Goal: Task Accomplishment & Management: Manage account settings

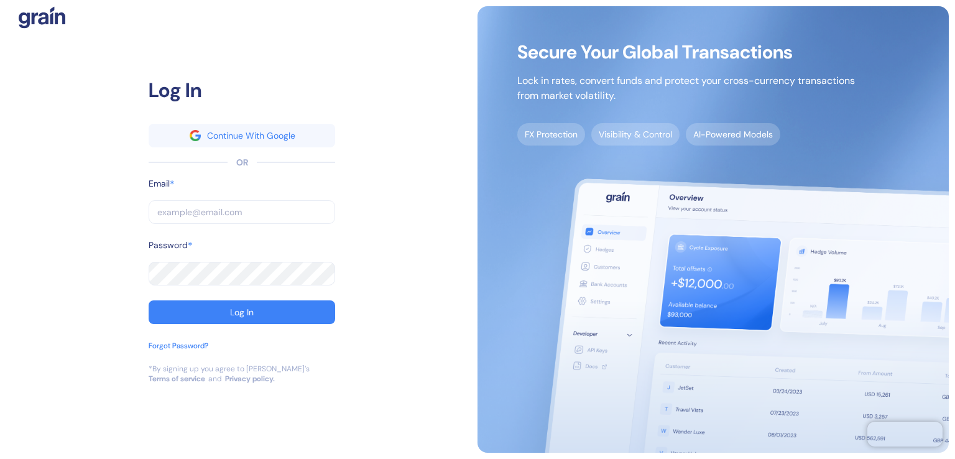
click at [180, 206] on input "text" at bounding box center [242, 212] width 187 height 24
type input "a"
type input "[PERSON_NAME][EMAIL_ADDRESS][DOMAIN_NAME]"
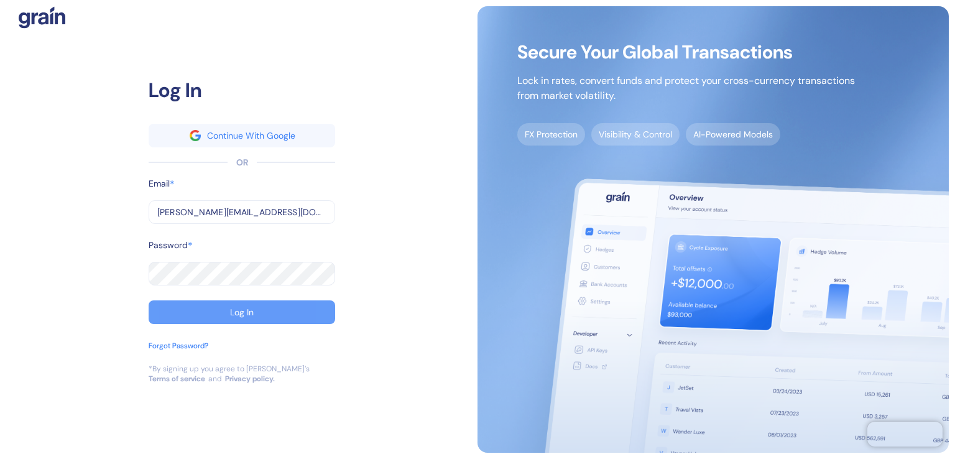
click at [229, 304] on button "Log In" at bounding box center [242, 312] width 187 height 24
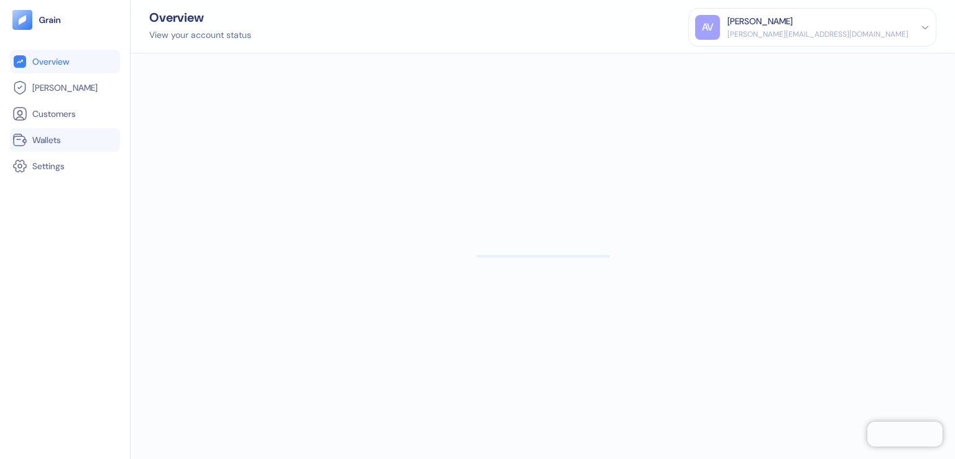
click at [57, 140] on span "Wallets" at bounding box center [46, 140] width 29 height 12
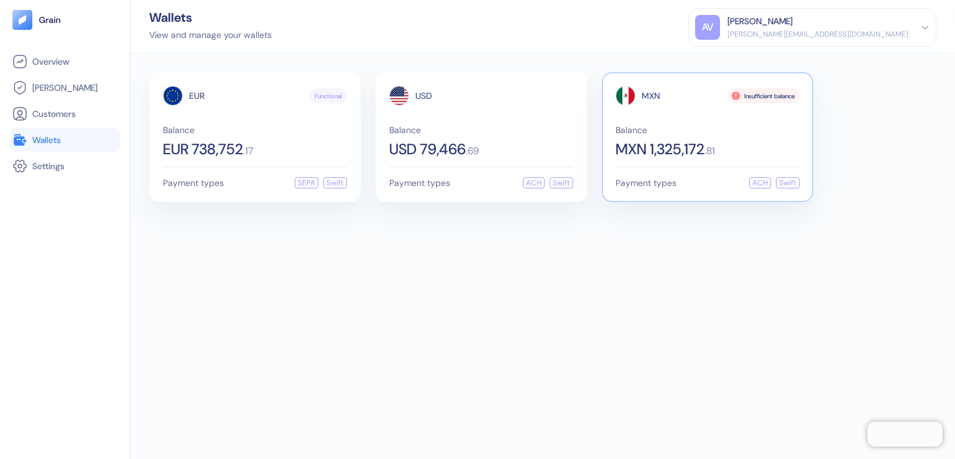
click at [659, 155] on span "MXN 1,325,172" at bounding box center [660, 149] width 89 height 15
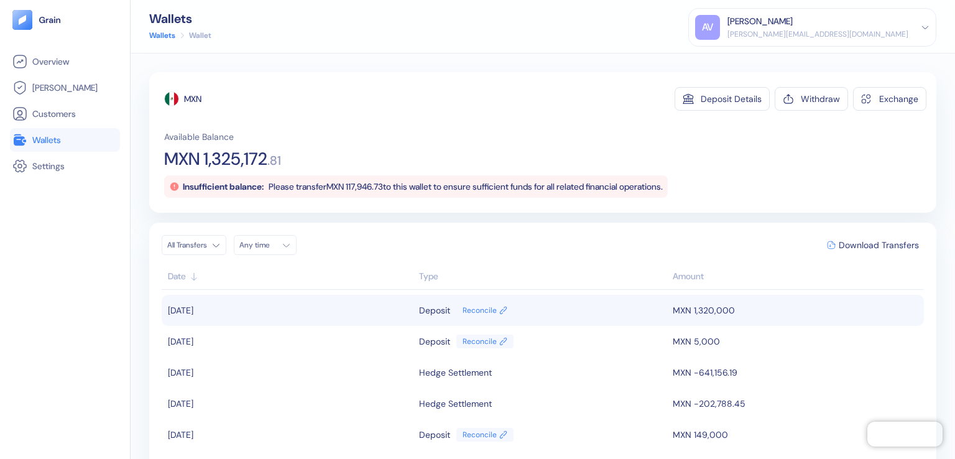
click at [670, 317] on td "MXN 1,320,000" at bounding box center [797, 310] width 254 height 31
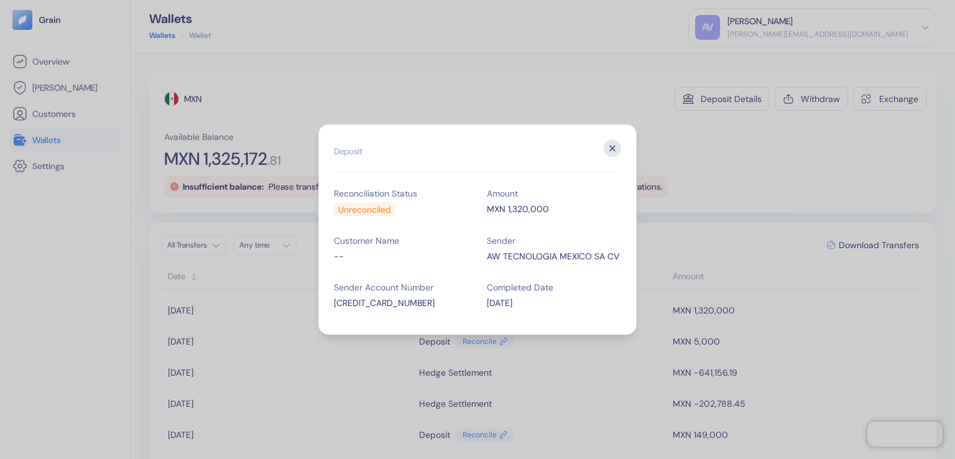
click at [612, 151] on icon "button" at bounding box center [612, 148] width 17 height 17
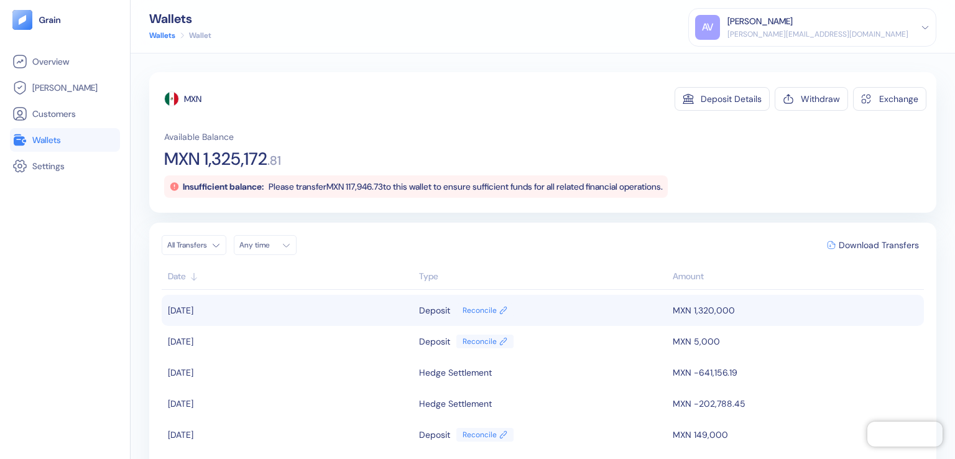
click at [423, 308] on div "Deposit" at bounding box center [434, 310] width 31 height 21
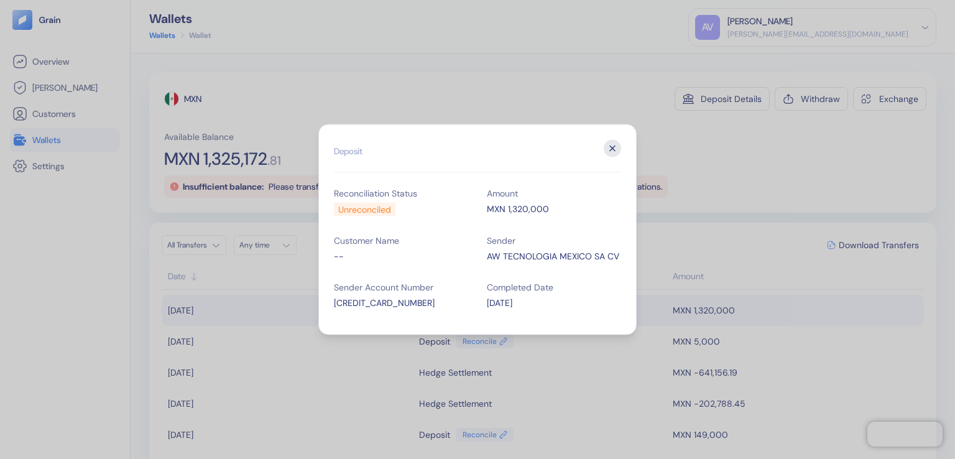
click at [614, 147] on icon "button" at bounding box center [612, 148] width 17 height 17
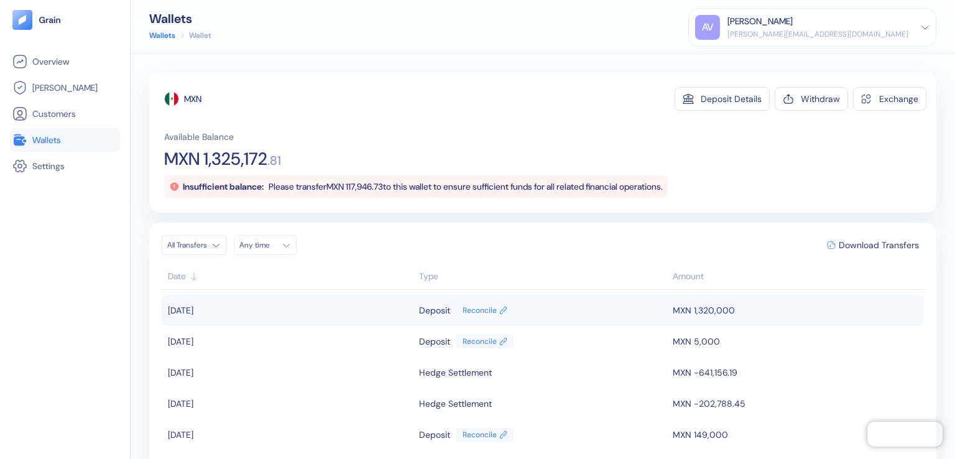
click at [499, 310] on icon at bounding box center [503, 310] width 8 height 9
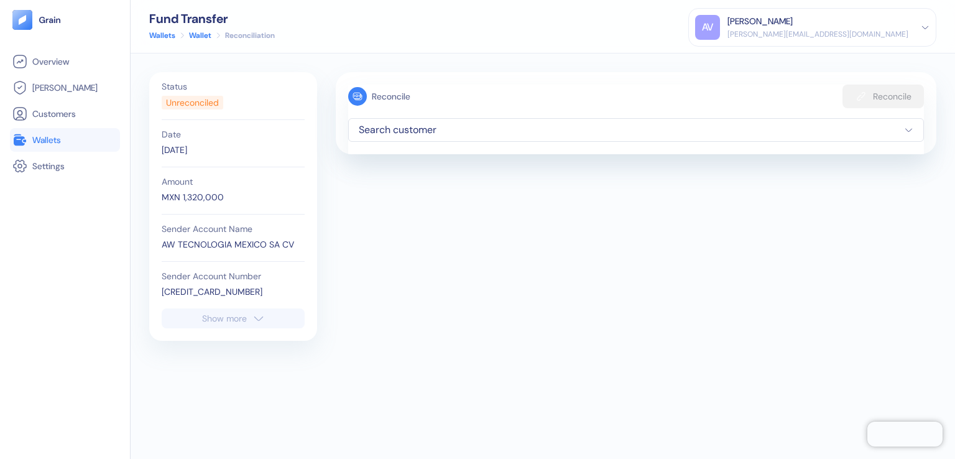
click at [236, 317] on div "Show more" at bounding box center [224, 318] width 45 height 9
click at [61, 140] on span "Wallets" at bounding box center [46, 140] width 29 height 12
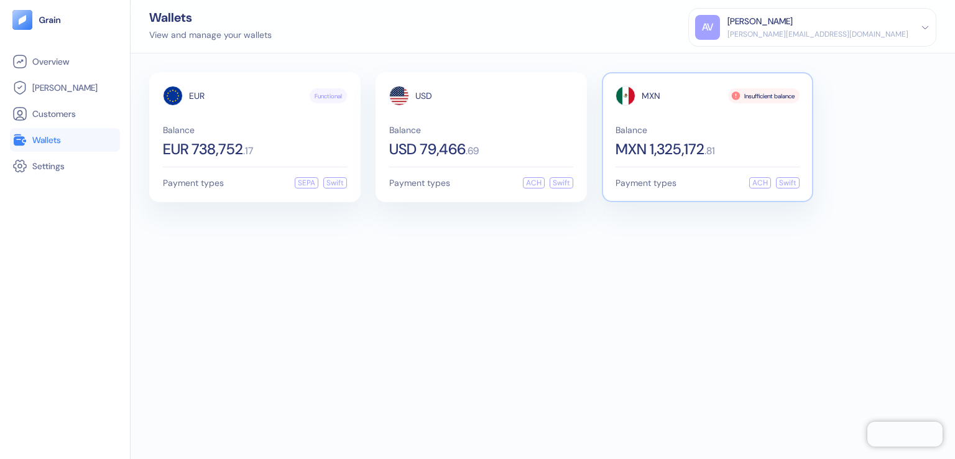
click at [637, 147] on span "MXN 1,325,172" at bounding box center [660, 149] width 89 height 15
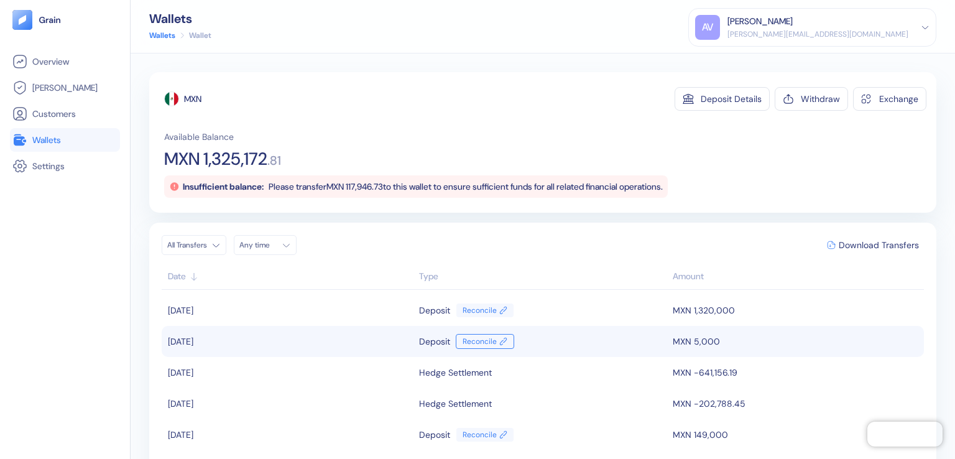
click at [499, 338] on icon at bounding box center [503, 341] width 8 height 9
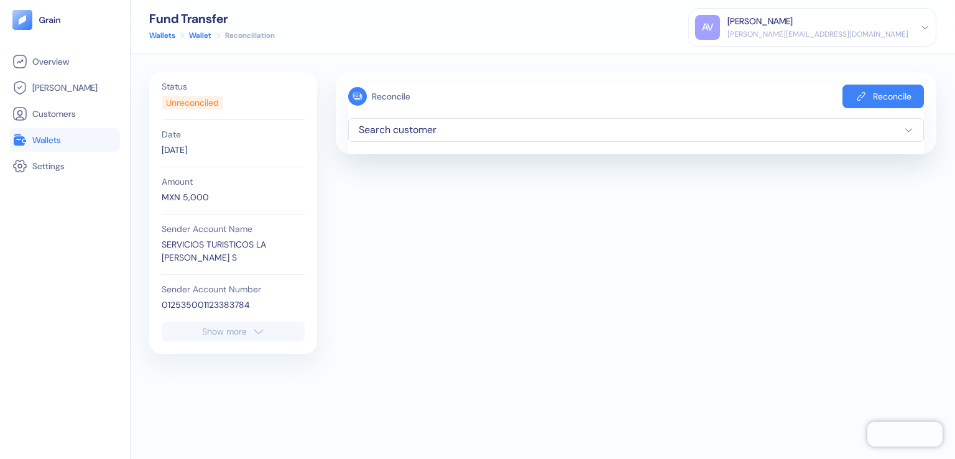
click at [236, 332] on div "Show more" at bounding box center [224, 331] width 45 height 9
